Goal: Task Accomplishment & Management: Use online tool/utility

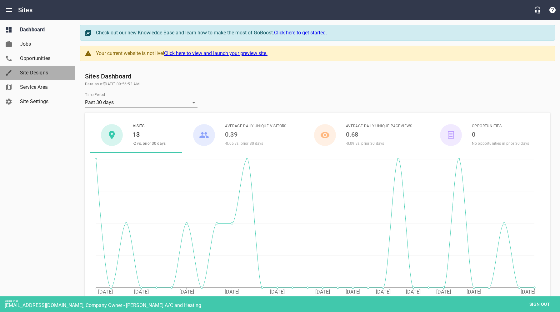
click at [35, 76] on span "Site Designs" at bounding box center [44, 73] width 48 height 8
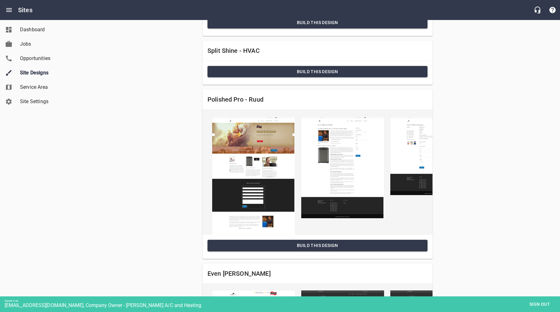
scroll to position [461, 0]
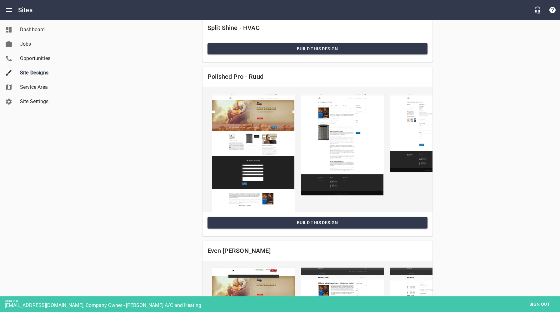
click at [333, 222] on span "Build this Design" at bounding box center [318, 223] width 210 height 8
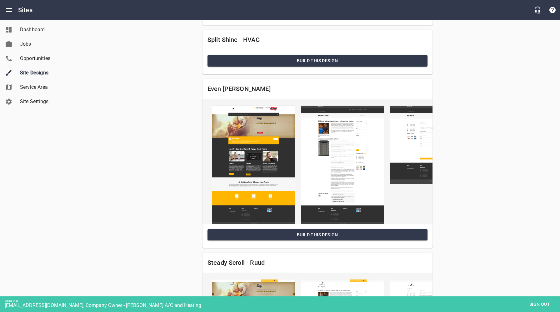
scroll to position [632, 0]
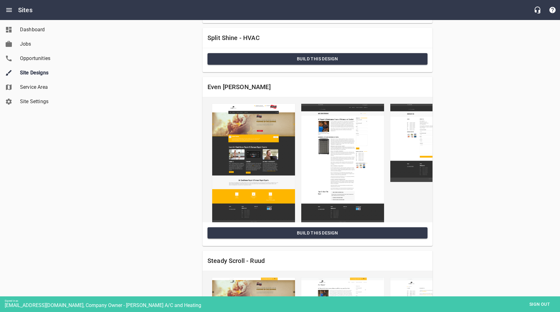
click at [318, 234] on span "Build this Design" at bounding box center [318, 233] width 210 height 8
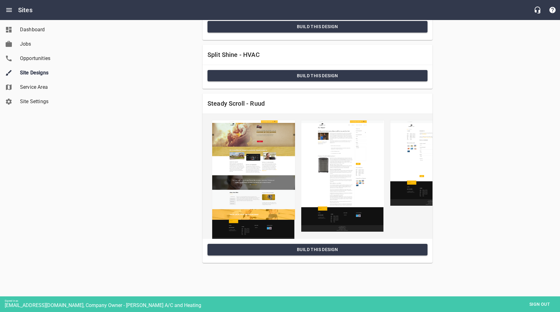
scroll to position [798, 0]
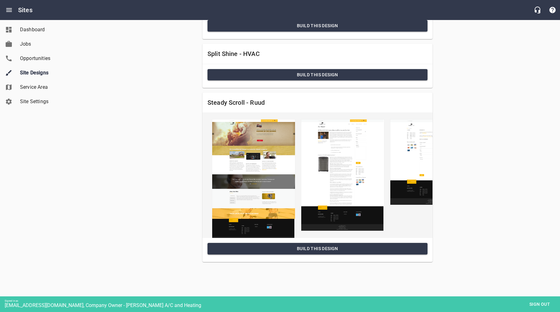
click at [327, 252] on span "Build this Design" at bounding box center [318, 249] width 210 height 8
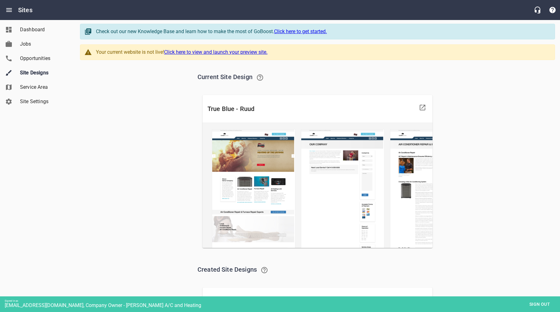
scroll to position [0, 0]
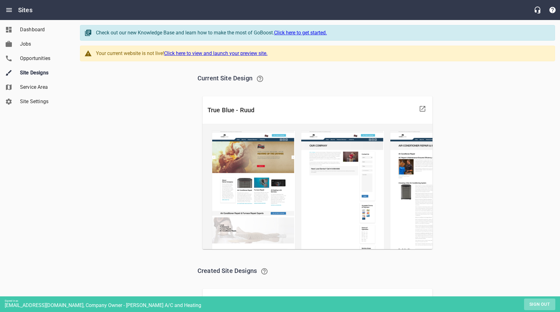
click at [537, 304] on span "Sign out" at bounding box center [540, 304] width 26 height 8
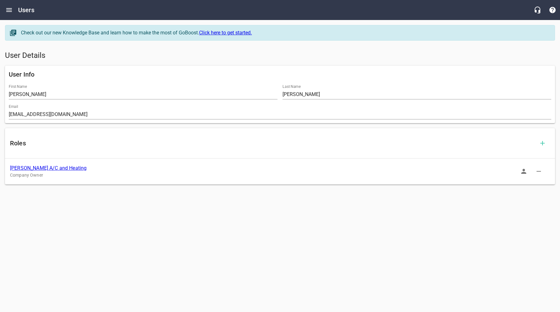
click at [53, 168] on link "[PERSON_NAME] A/C and Heating" at bounding box center [48, 168] width 77 height 6
